Goal: Ask a question

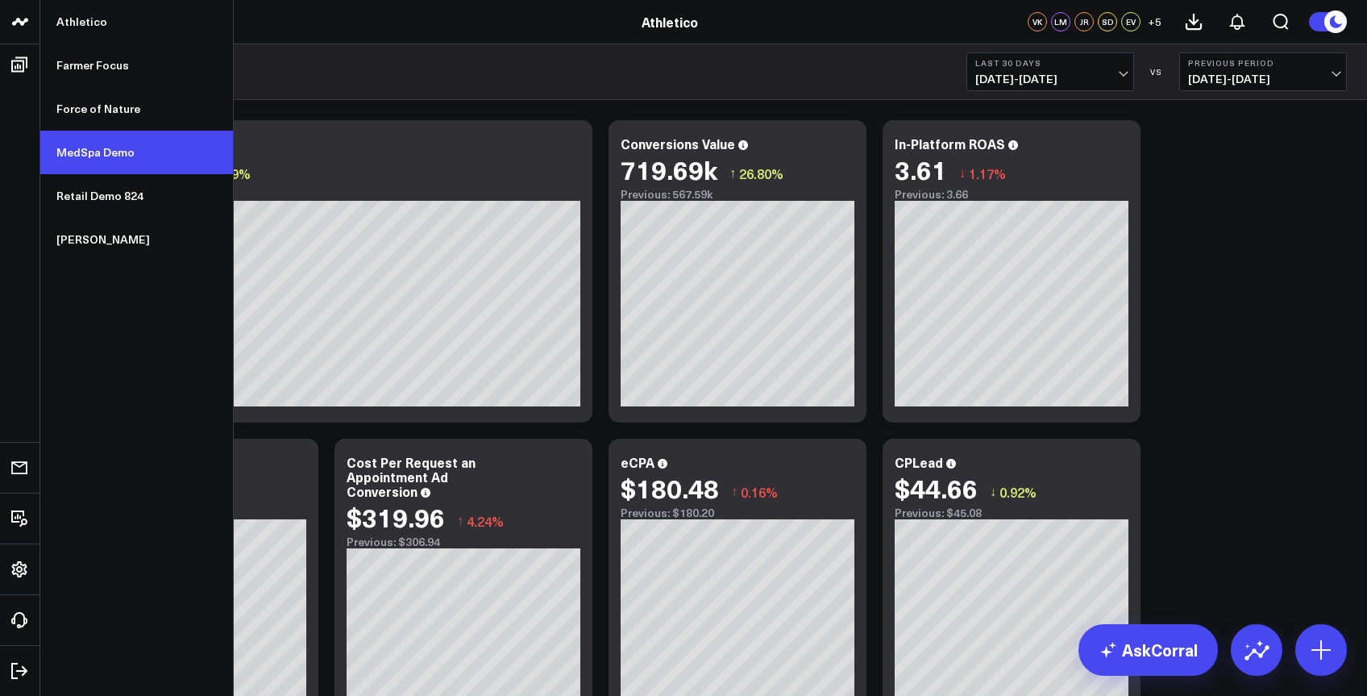
click at [116, 160] on link "MedSpa Demo" at bounding box center [136, 153] width 193 height 44
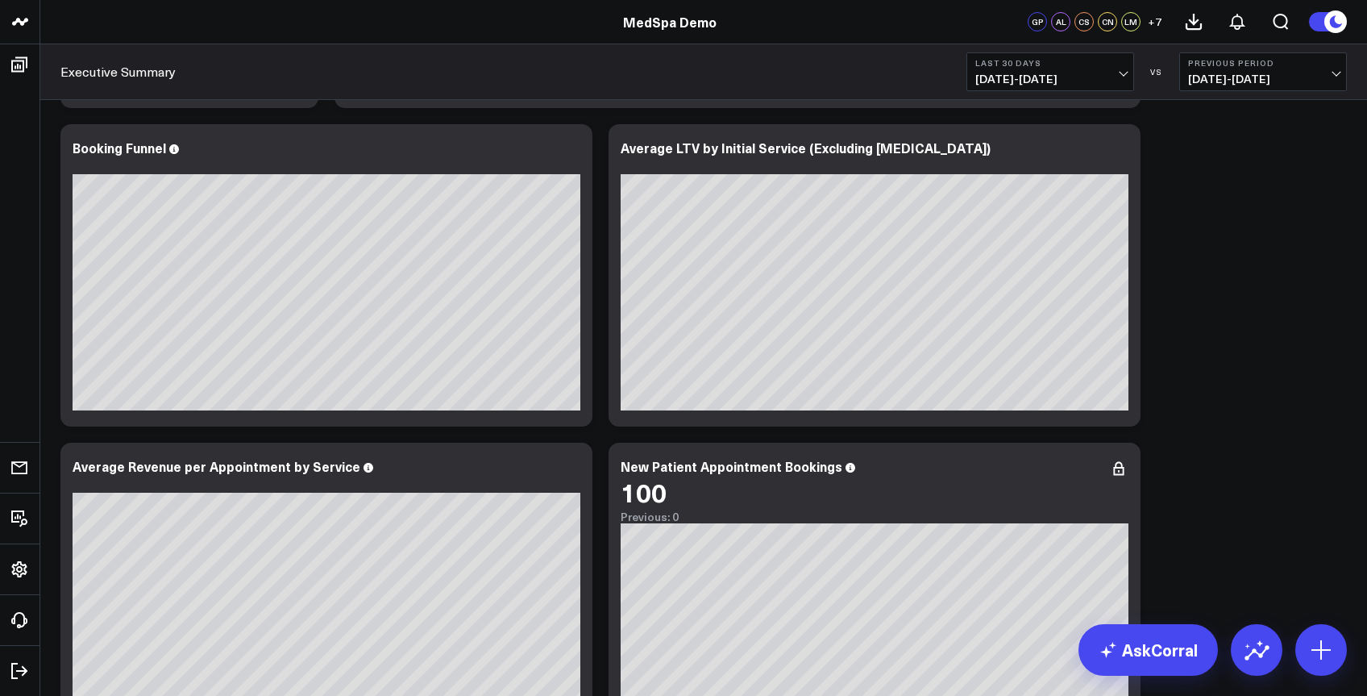
scroll to position [356, 0]
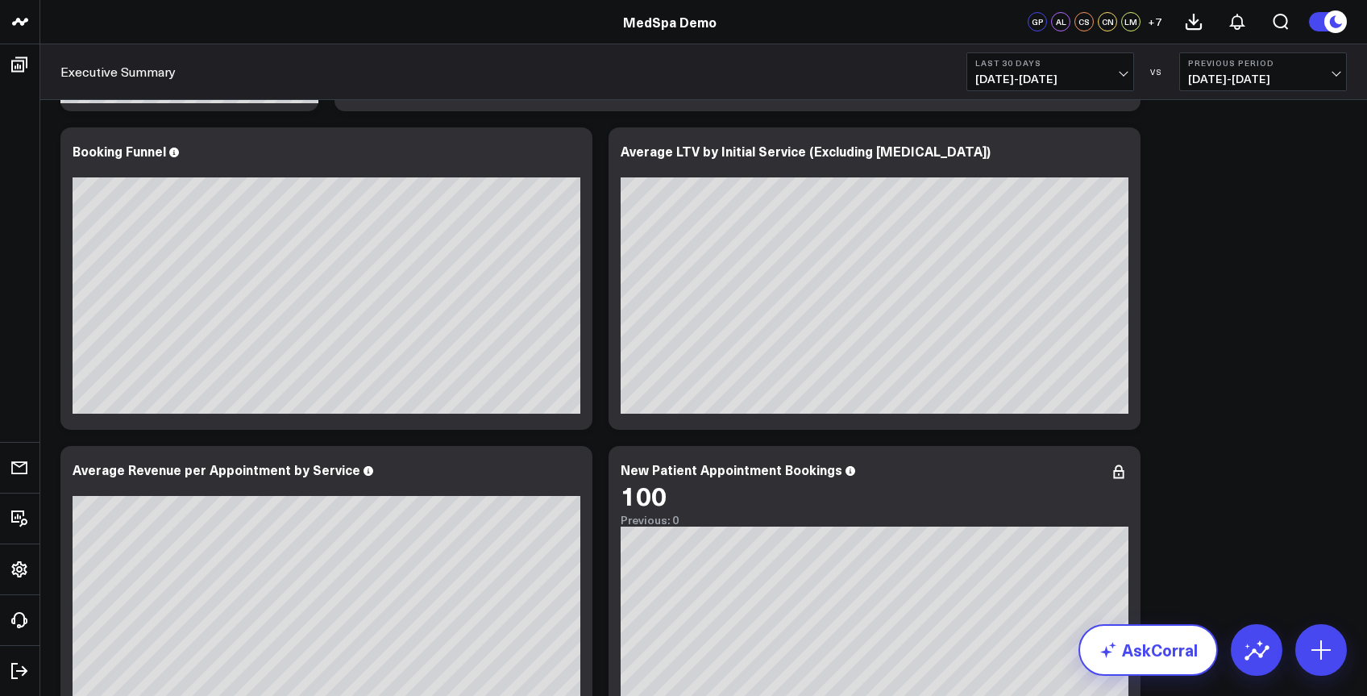
click at [1158, 643] on link "AskCorral" at bounding box center [1148, 650] width 139 height 52
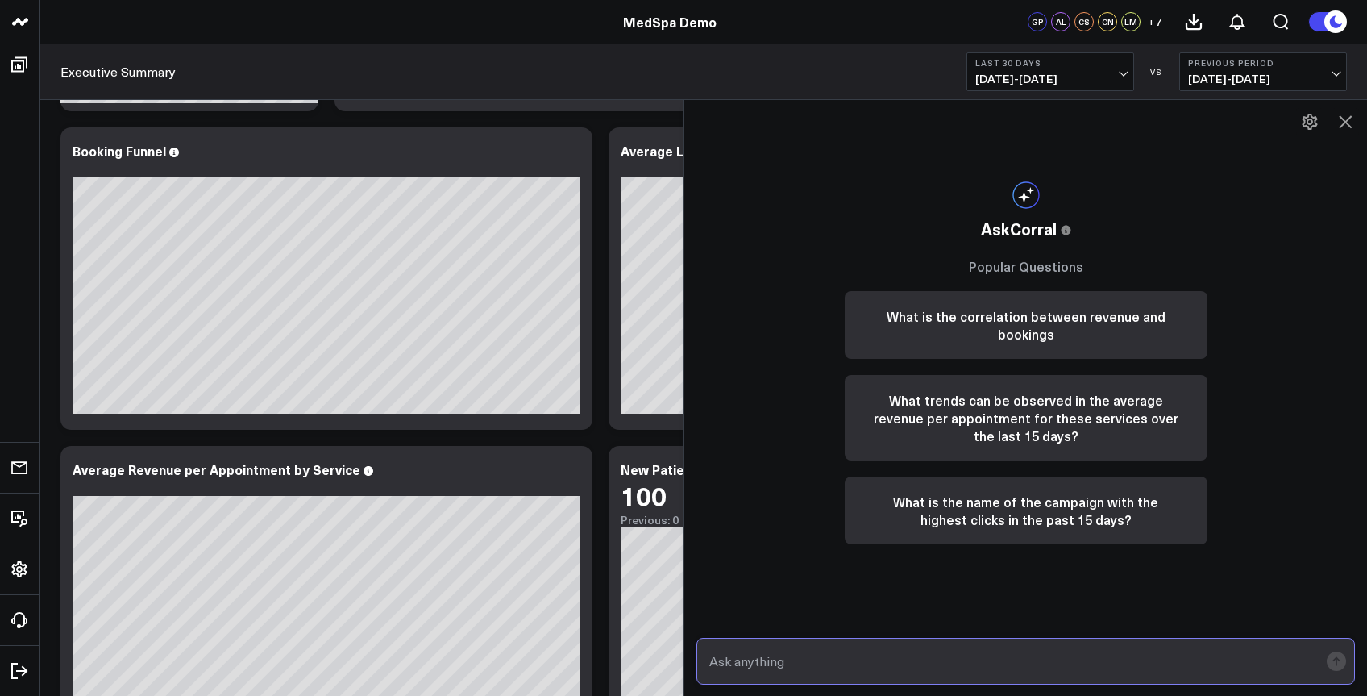
click at [1189, 655] on input "text" at bounding box center [1011, 660] width 613 height 29
type input "what service drove the most sales over the last 90 days"
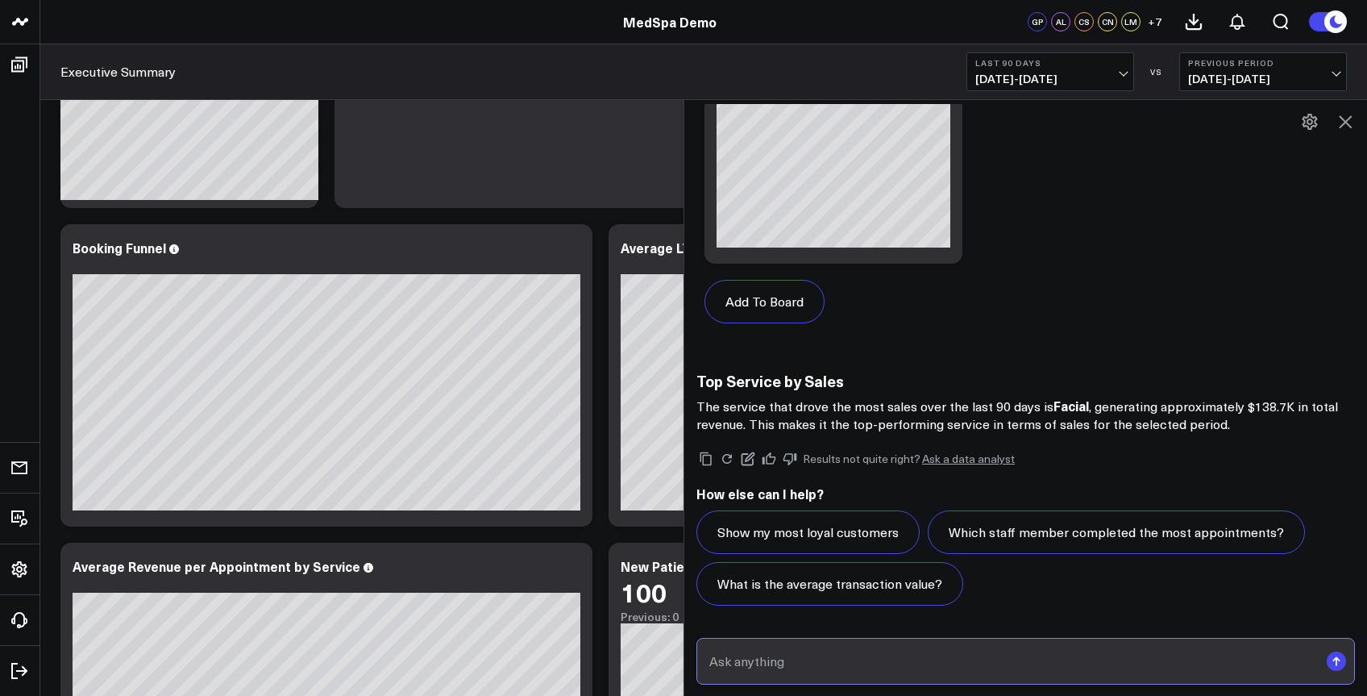
scroll to position [262, 0]
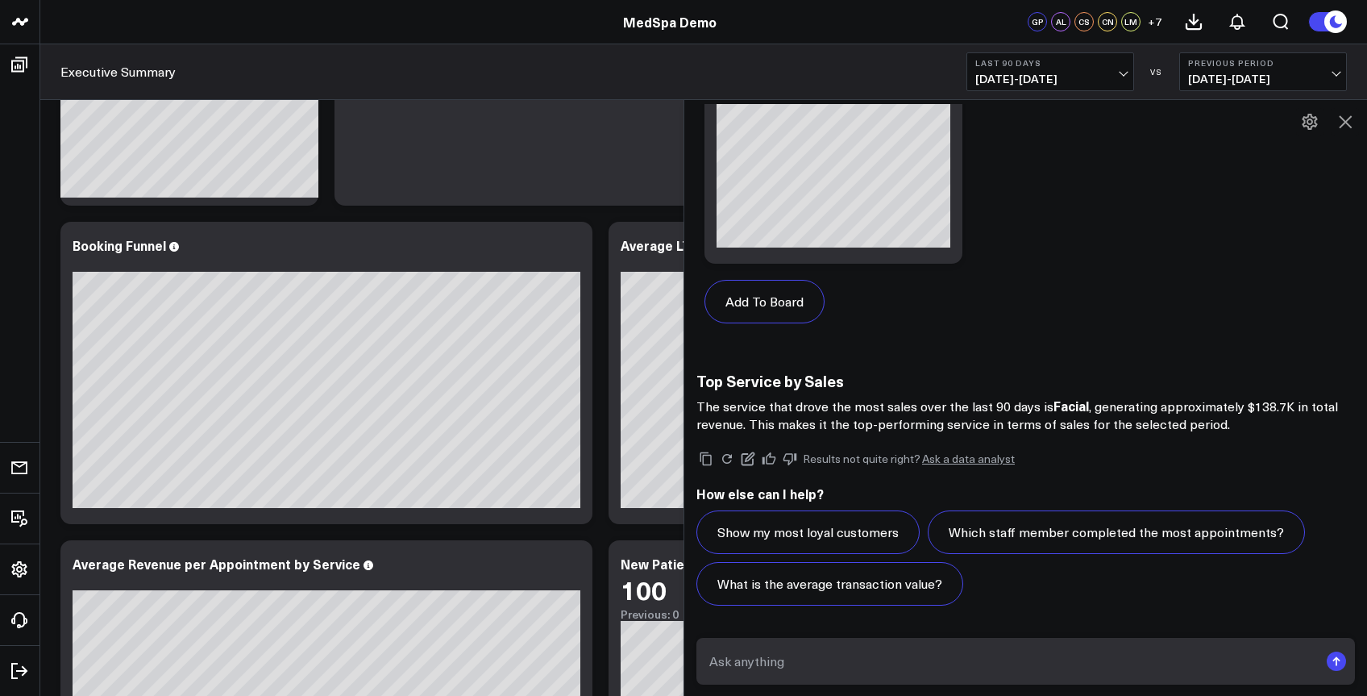
click at [1340, 120] on icon at bounding box center [1345, 121] width 19 height 19
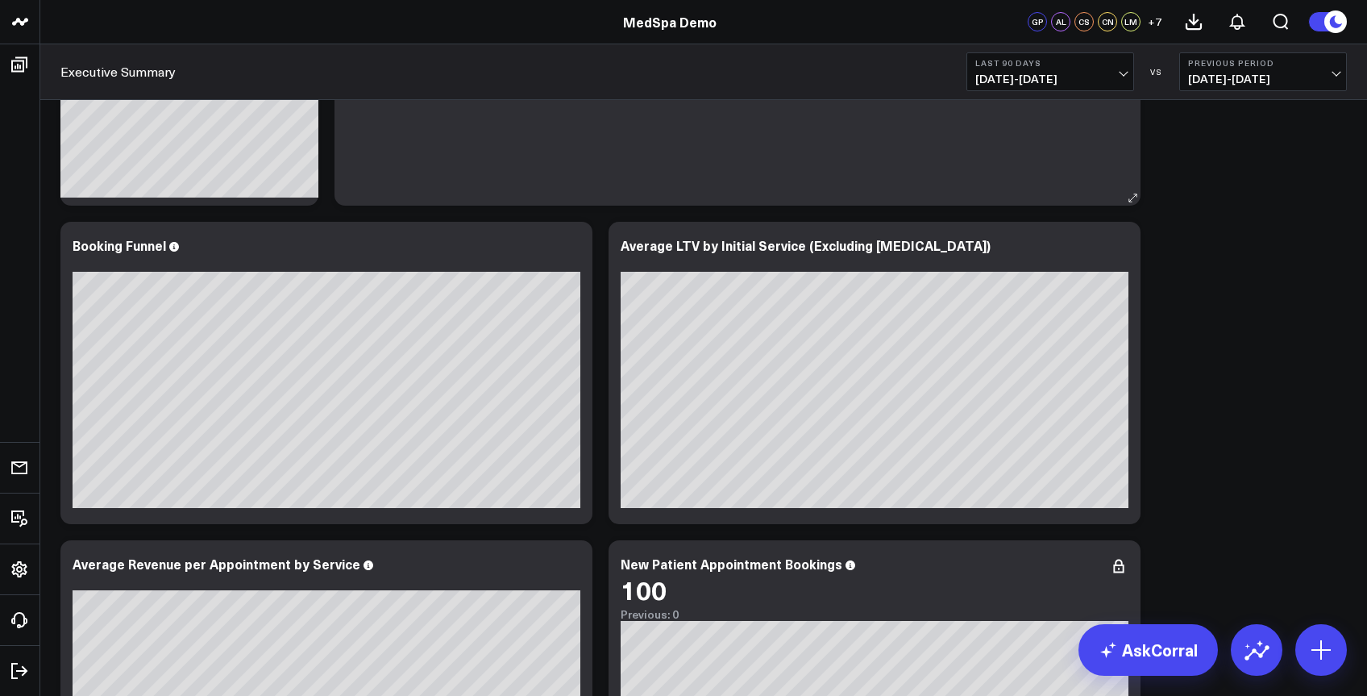
scroll to position [0, 0]
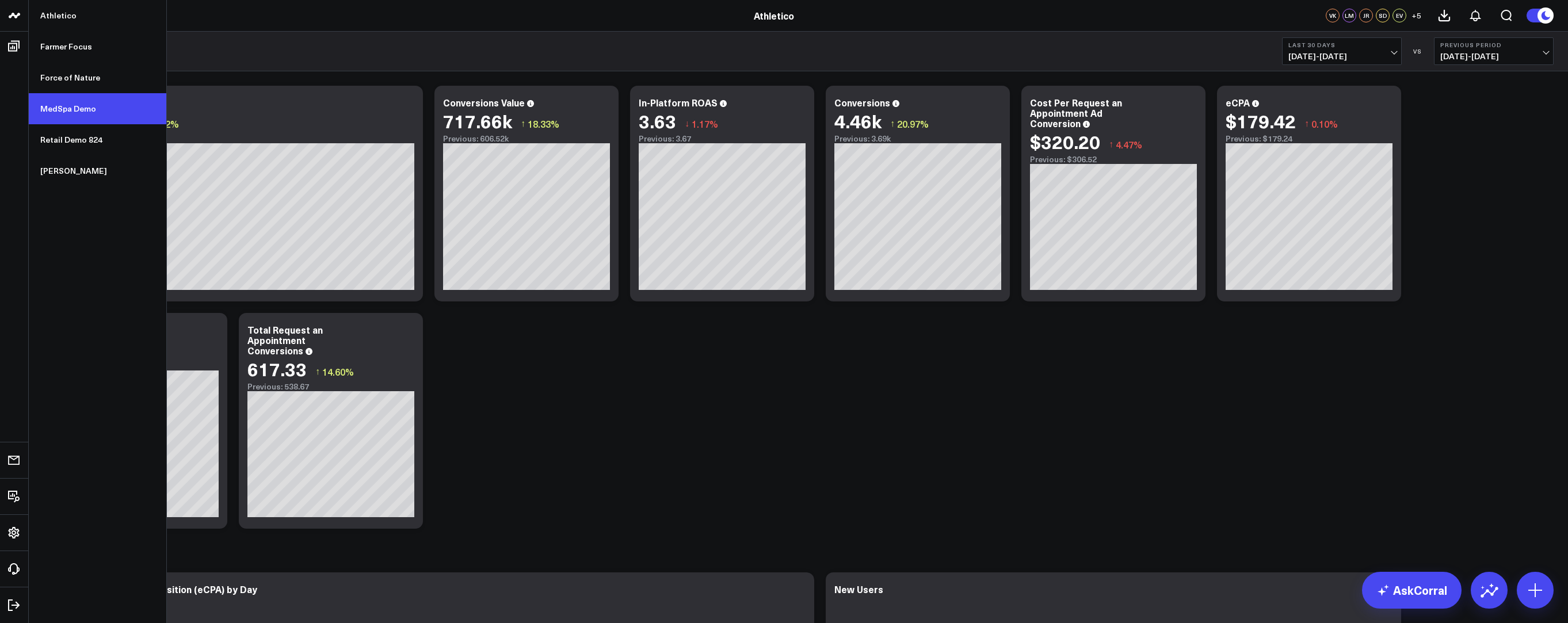
click at [87, 111] on link "MedSpa Demo" at bounding box center [97, 109] width 138 height 31
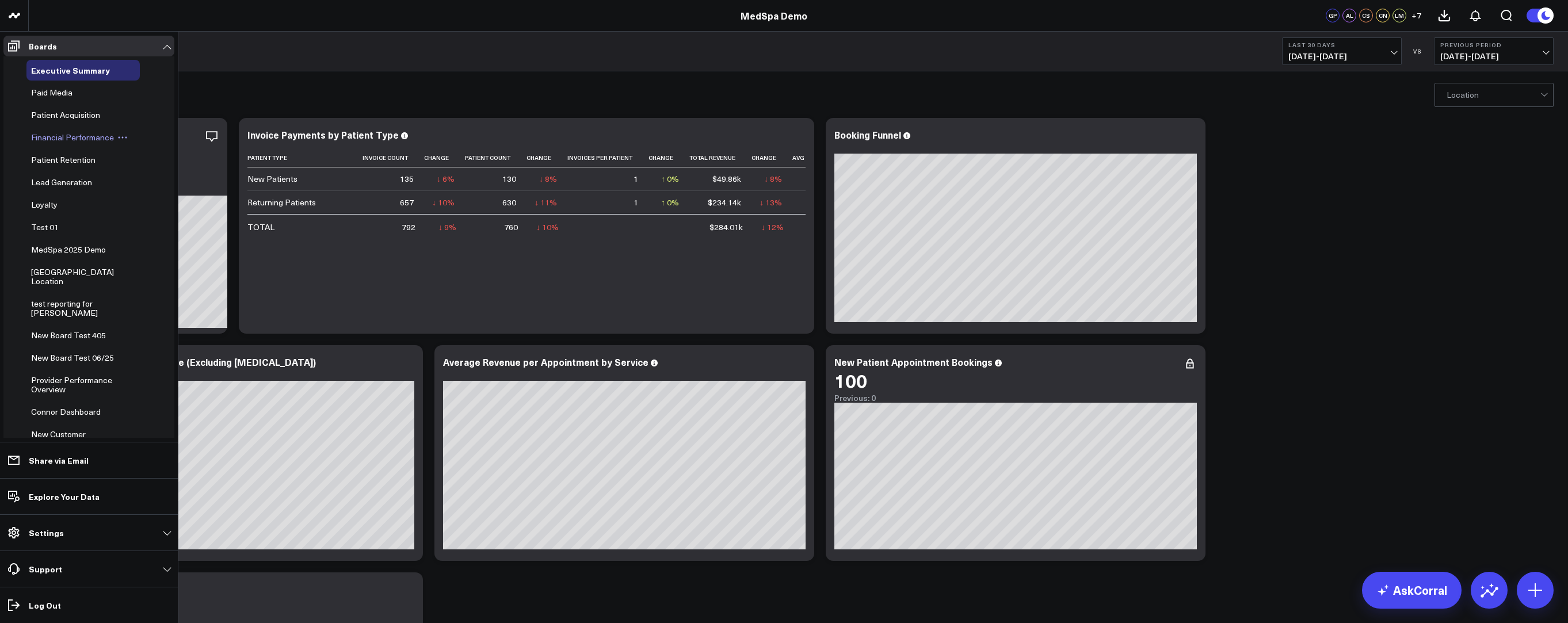
click at [91, 138] on span "Financial Performance" at bounding box center [73, 137] width 83 height 11
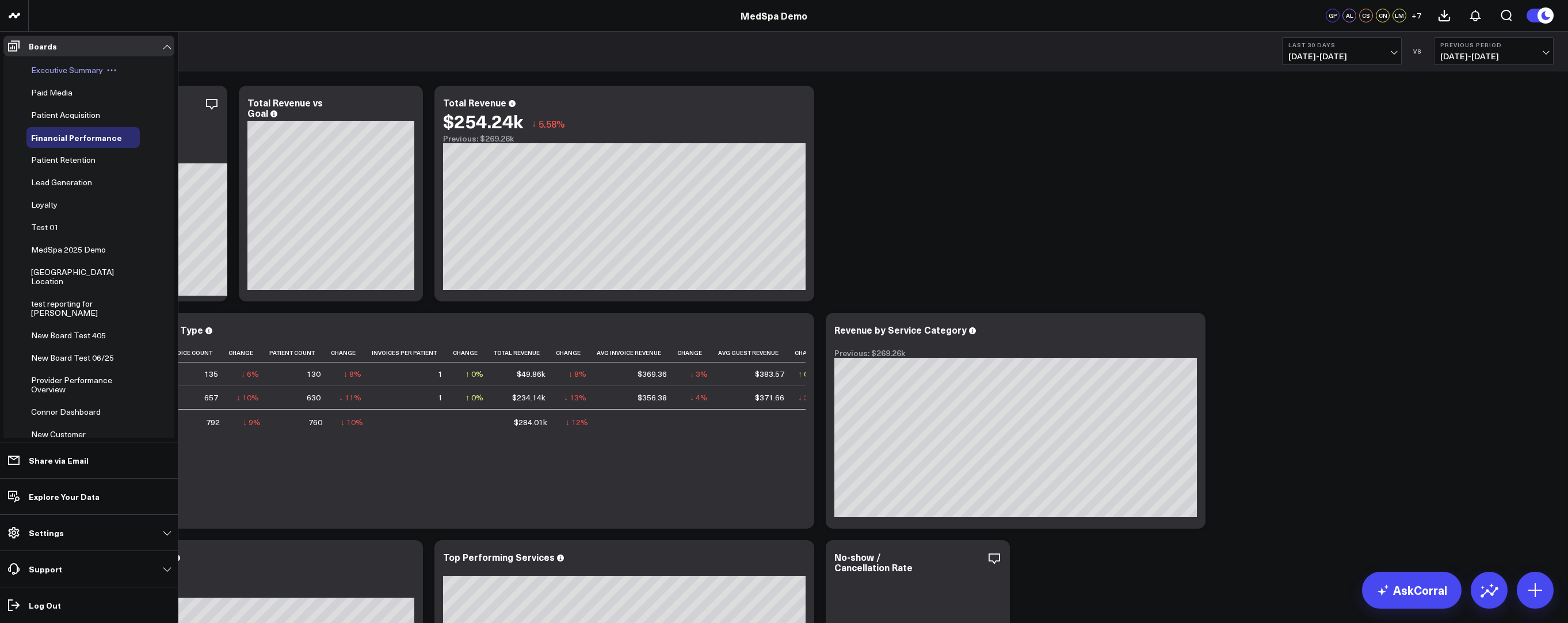
click at [52, 72] on span "Executive Summary" at bounding box center [67, 69] width 72 height 11
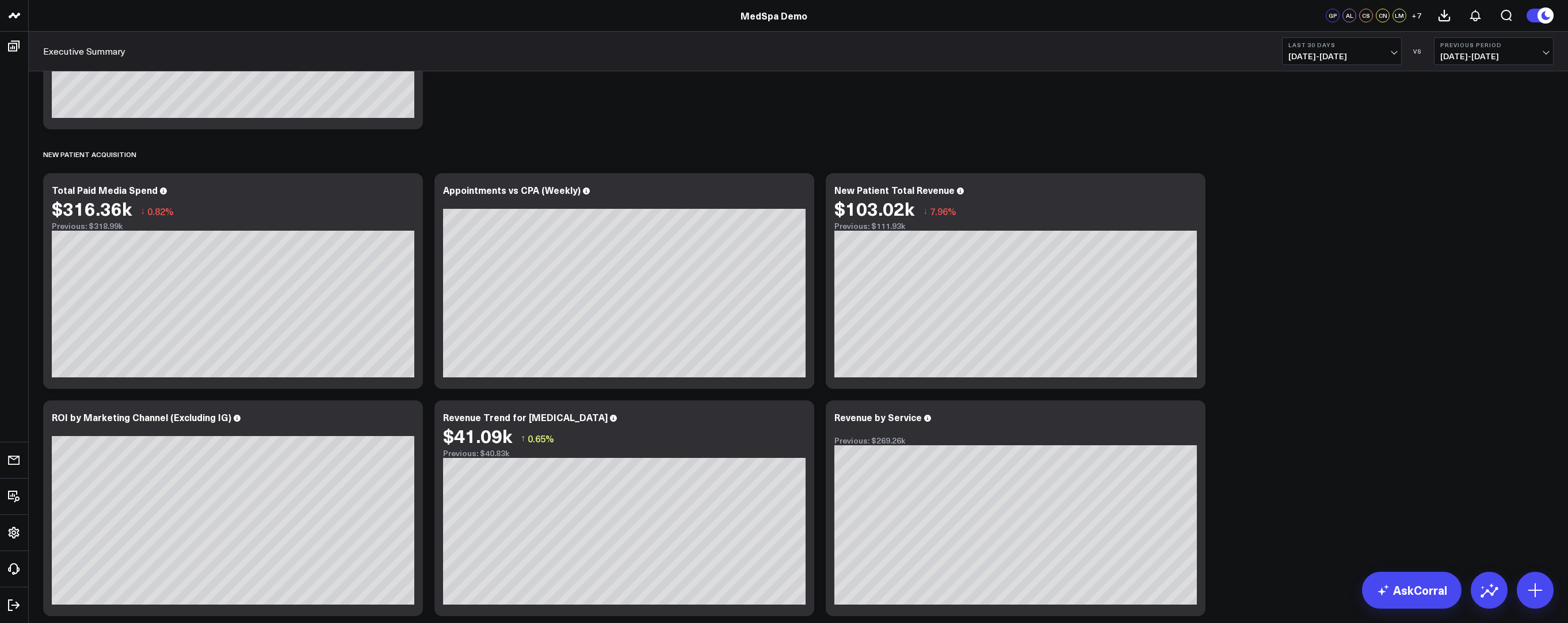
scroll to position [659, 0]
